Goal: Check status: Check status

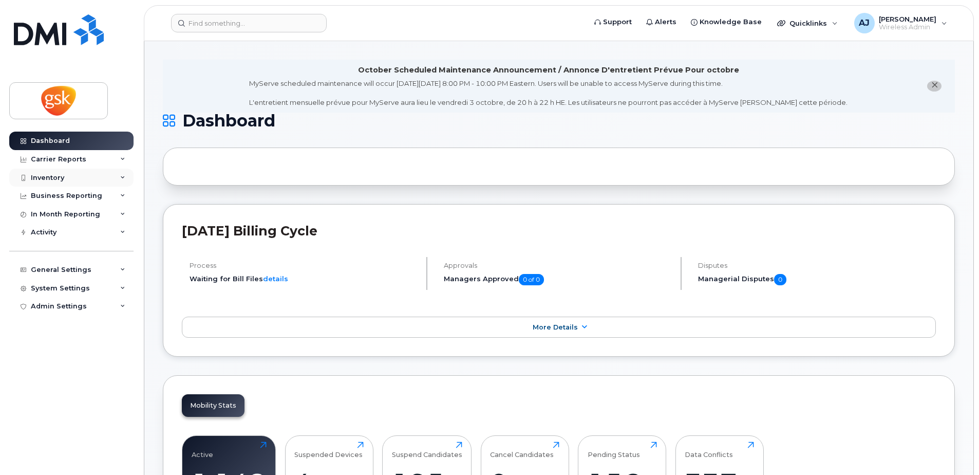
click at [89, 180] on div "Inventory" at bounding box center [71, 177] width 124 height 18
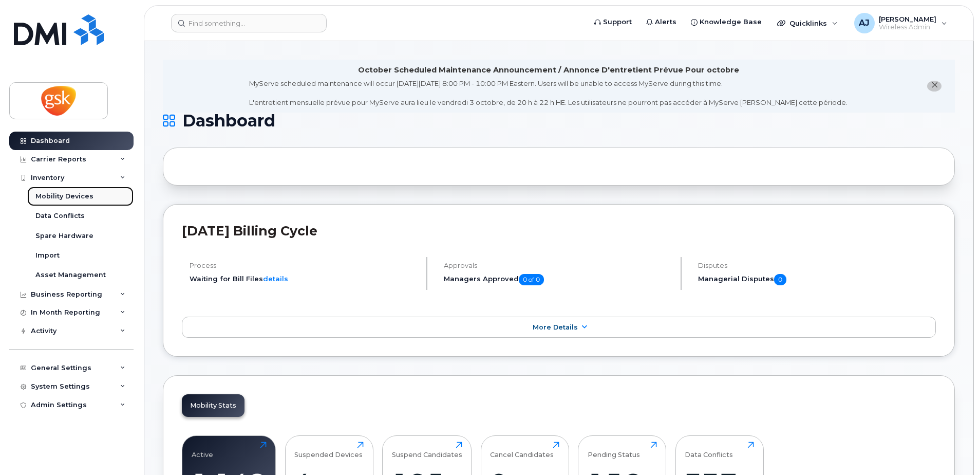
click at [80, 197] on div "Mobility Devices" at bounding box center [64, 196] width 58 height 9
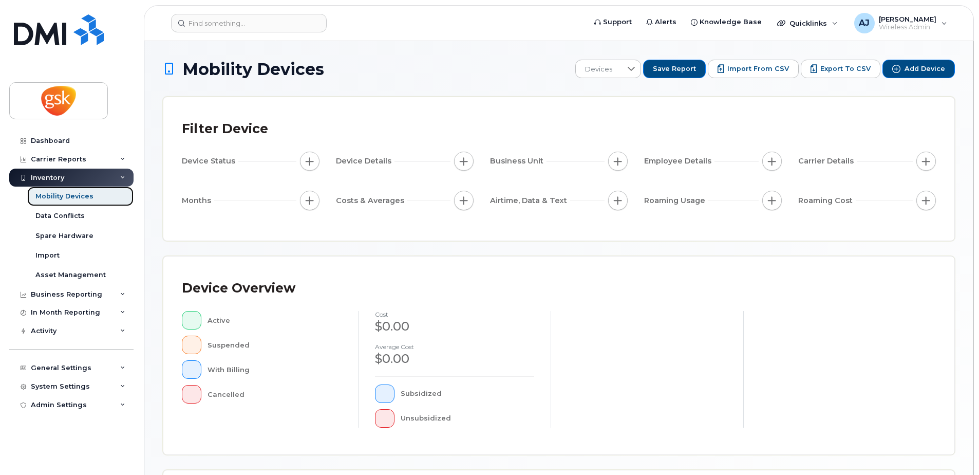
scroll to position [232, 0]
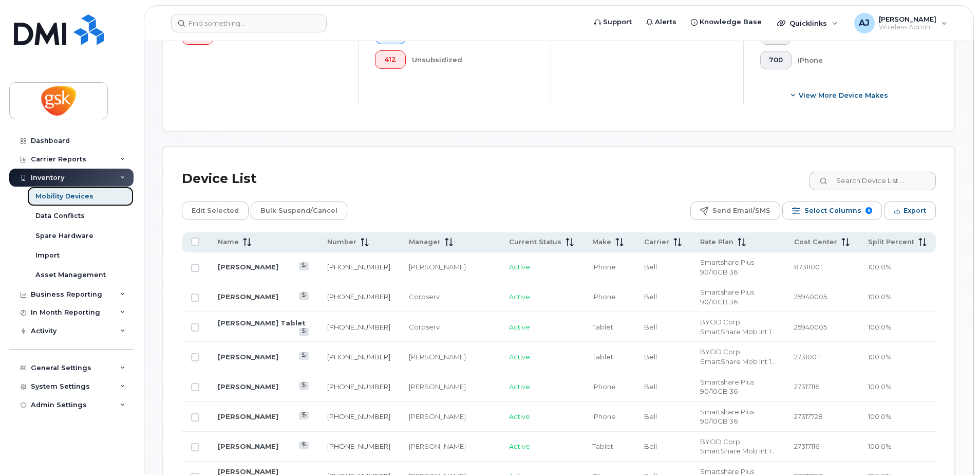
scroll to position [386, 0]
click at [541, 244] on span "Current Status" at bounding box center [535, 241] width 52 height 9
click at [543, 241] on span "Current Status" at bounding box center [535, 241] width 52 height 9
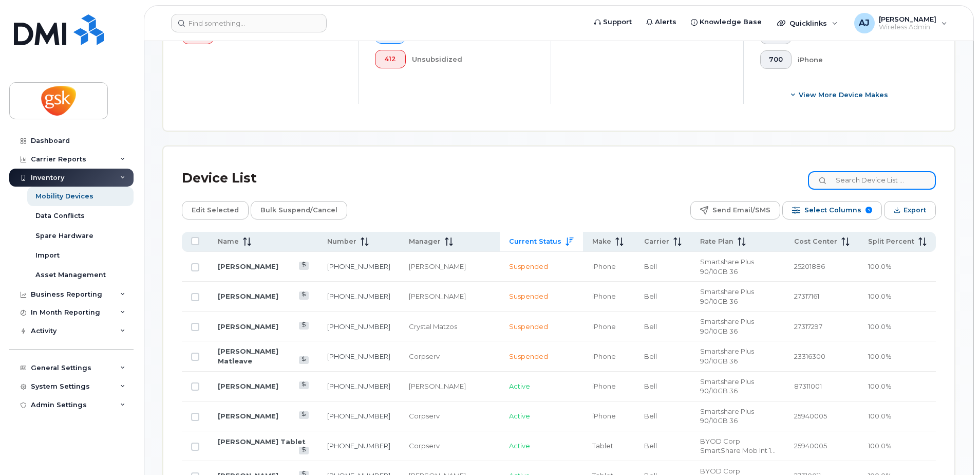
click at [858, 181] on input at bounding box center [872, 180] width 128 height 18
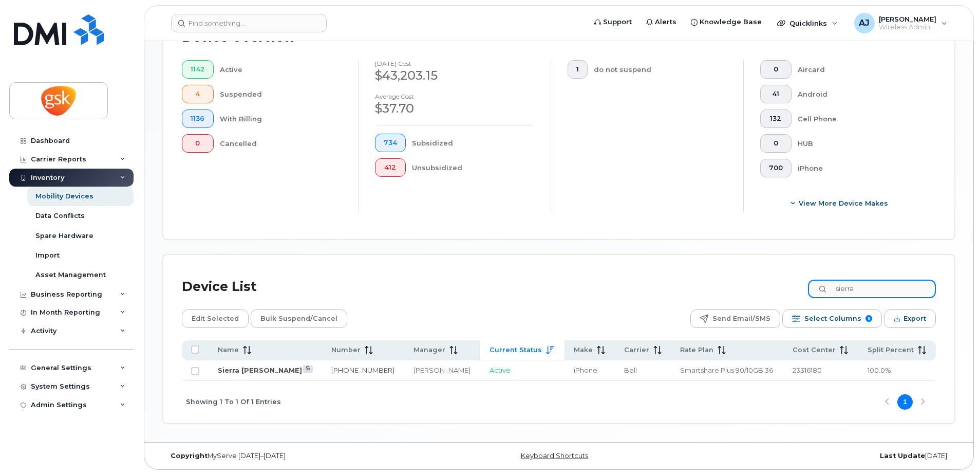
scroll to position [277, 0]
type input "sierra"
click at [256, 367] on link "Sierra [PERSON_NAME]" at bounding box center [260, 370] width 84 height 8
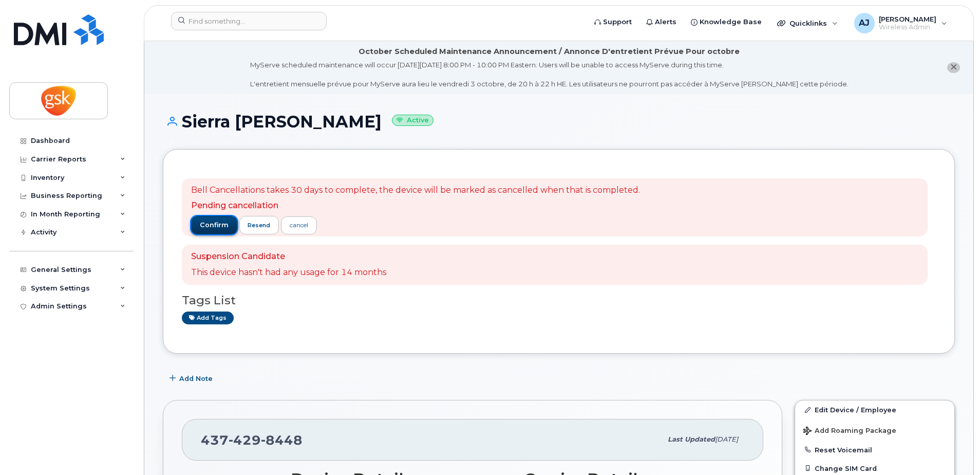
click at [211, 227] on span "confirm" at bounding box center [214, 224] width 29 height 9
